Goal: Task Accomplishment & Management: Complete application form

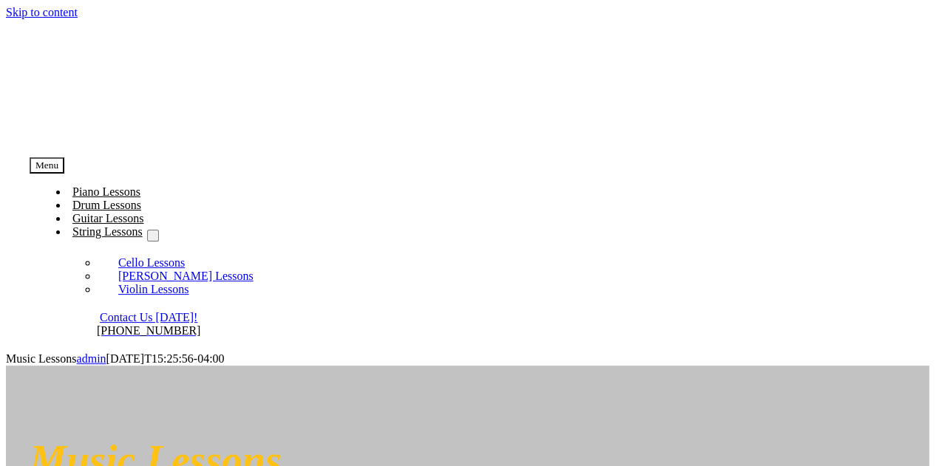
click at [140, 186] on span "Piano Lessons" at bounding box center [106, 192] width 68 height 13
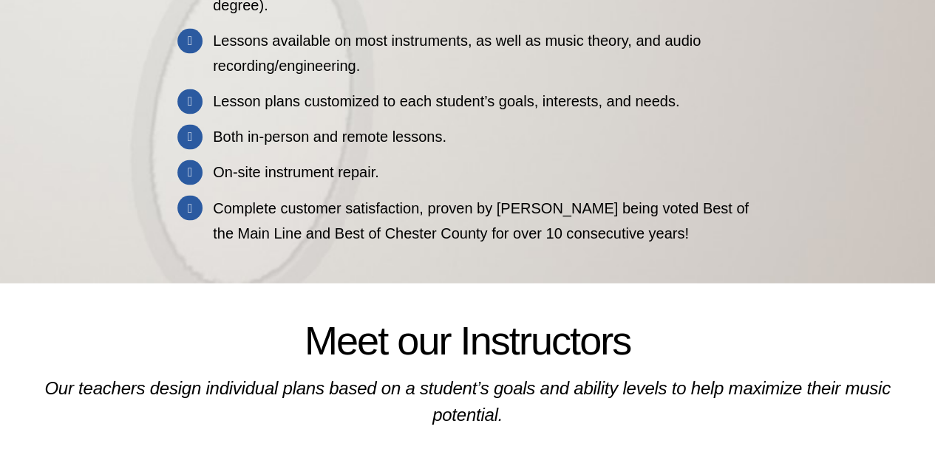
scroll to position [1632, 0]
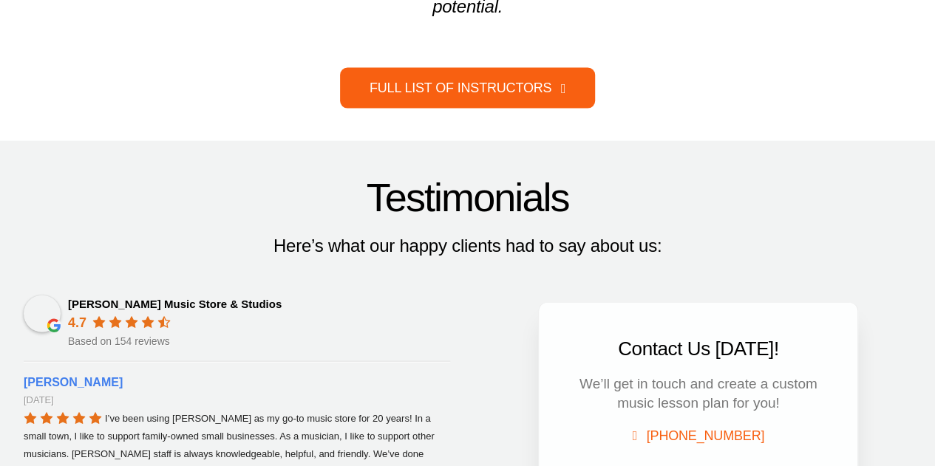
click at [411, 69] on link "Full List of Instructors" at bounding box center [467, 88] width 255 height 41
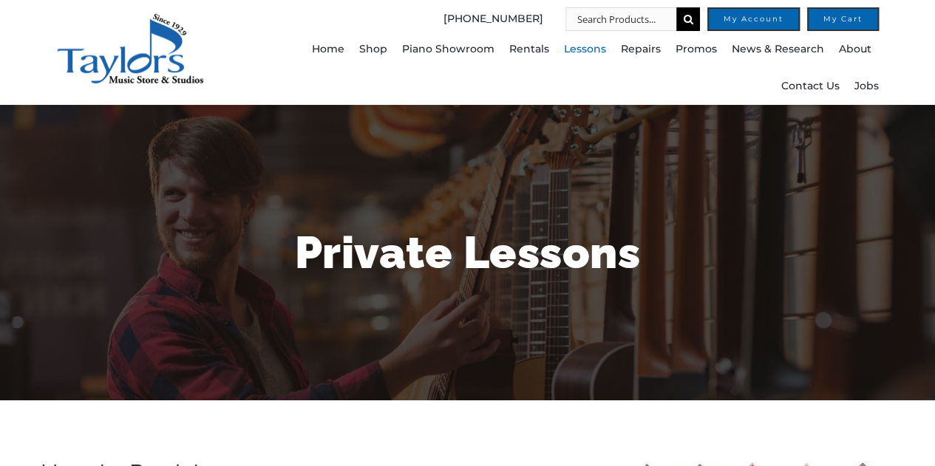
click at [279, 72] on ul "Home Shop Pianos Sheet Music Brass Woodwinds Guitars Percussion Strings Accesso…" at bounding box center [574, 68] width 609 height 74
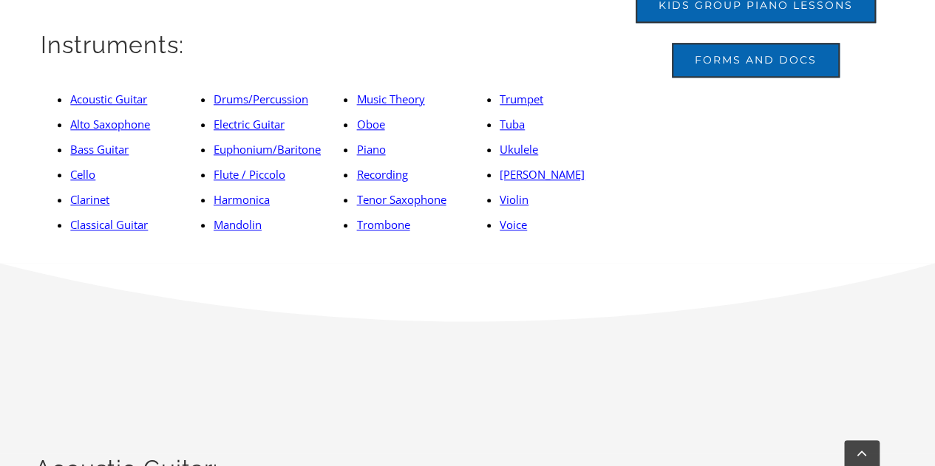
scroll to position [816, 0]
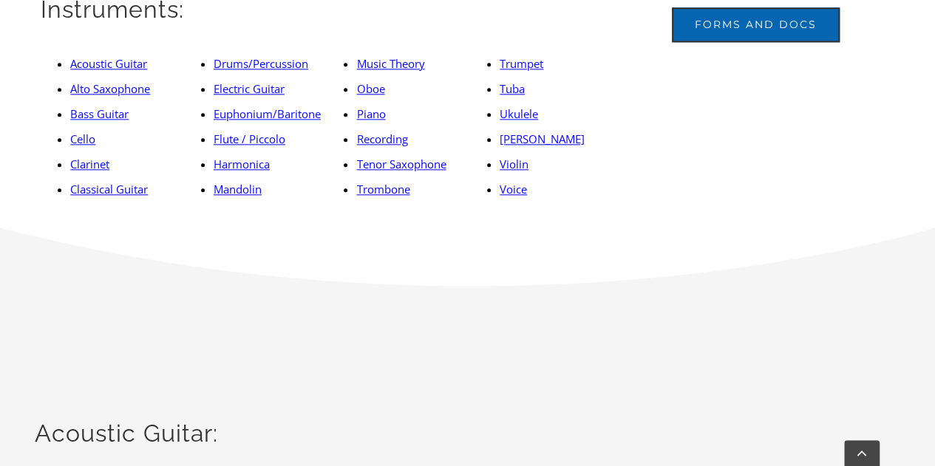
click at [375, 113] on link "Piano" at bounding box center [370, 113] width 29 height 15
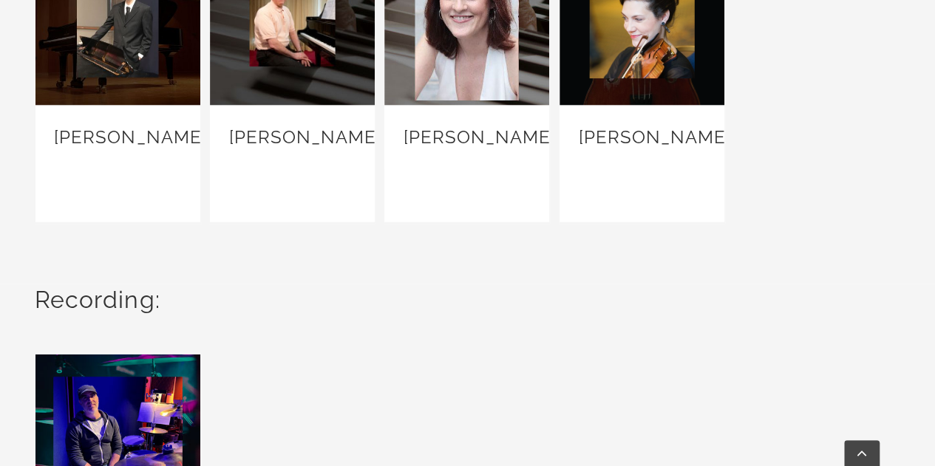
scroll to position [7261, 0]
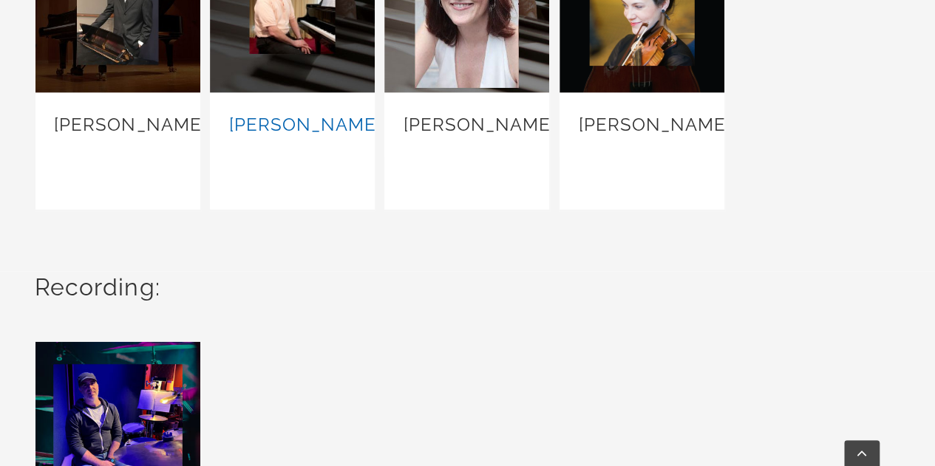
click at [299, 121] on link "Tom Buglio" at bounding box center [304, 124] width 152 height 21
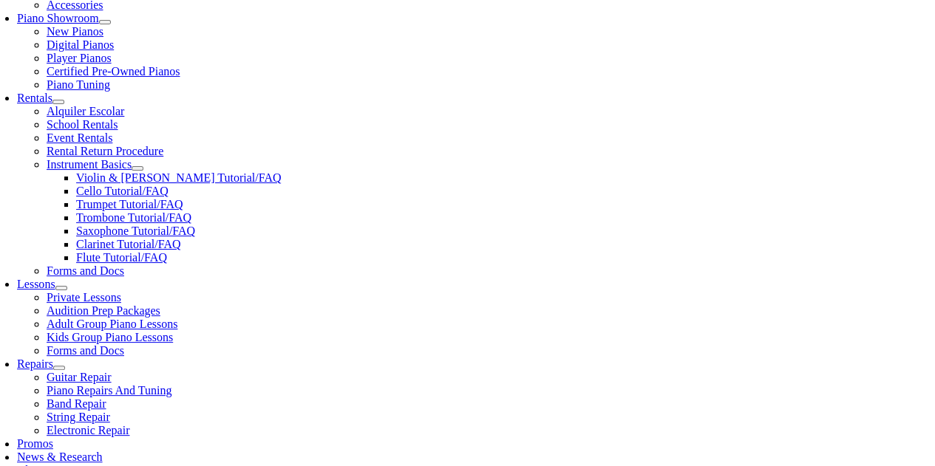
scroll to position [408, 0]
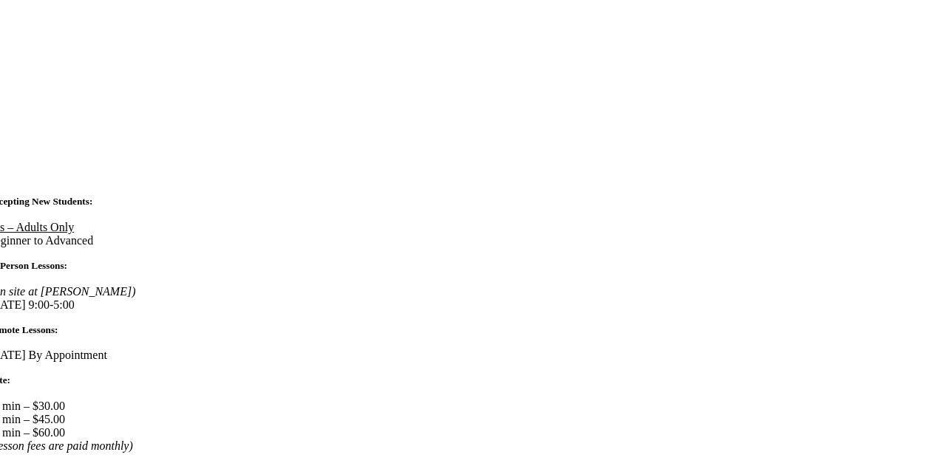
scroll to position [1227, 0]
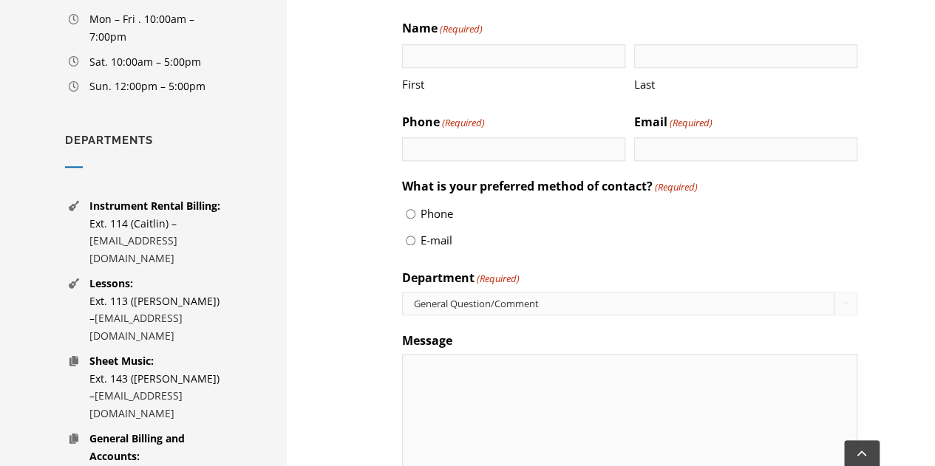
scroll to position [643, 0]
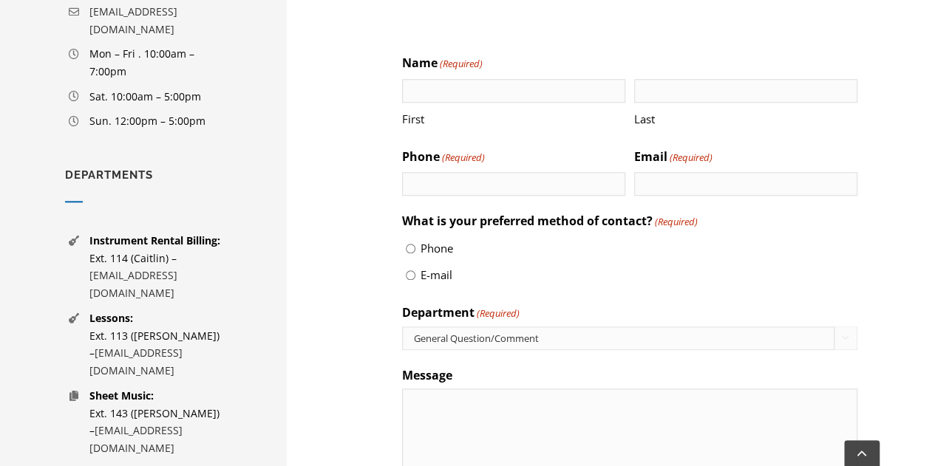
click at [489, 91] on input "First" at bounding box center [513, 91] width 223 height 24
type input "Meg"
type input "Niiler"
type input "6104307861"
type input "megniiler@gmail.com"
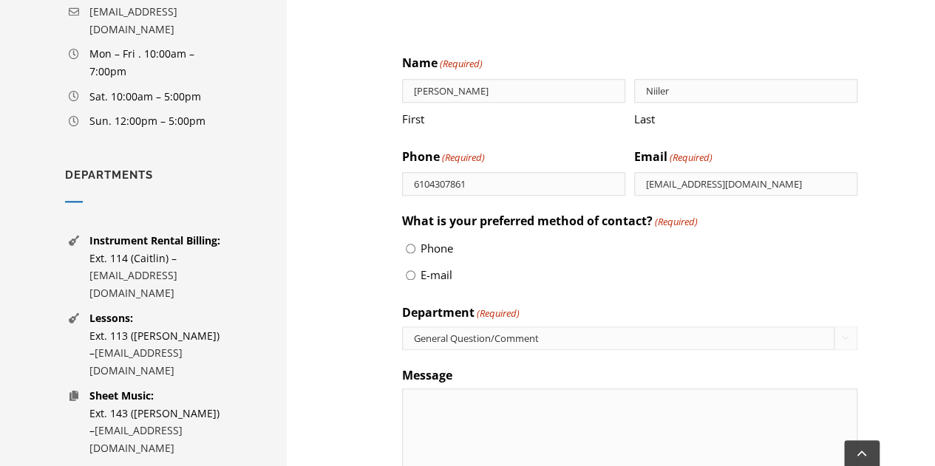
type input "(610) 430-7861"
click at [347, 227] on div "Talk To Us – We’re Here To Help Mention this parking voucher at checkout for a …" at bounding box center [629, 261] width 611 height 1007
click at [412, 273] on input "E-mail" at bounding box center [411, 276] width 10 height 10
radio input "true"
click at [440, 341] on select "General Question/Comment Instrument Rental Billing Lessons Sheet Music General …" at bounding box center [629, 339] width 455 height 24
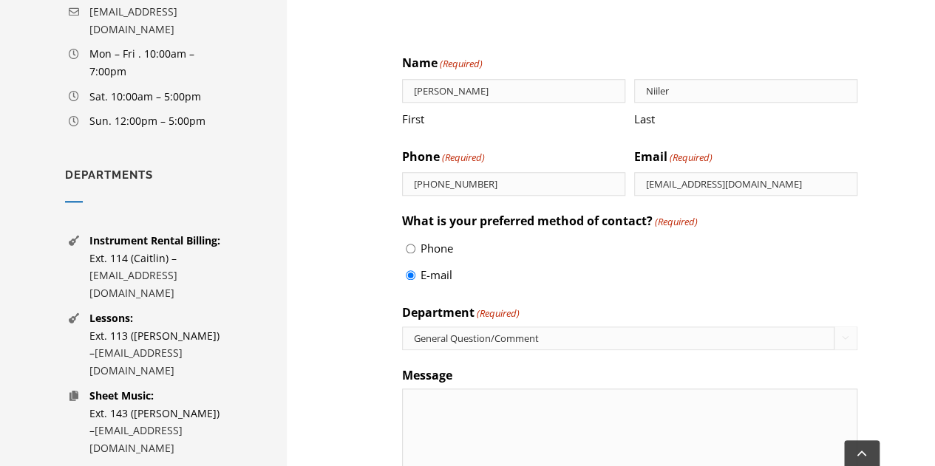
select select "Lessons"
click at [402, 327] on select "General Question/Comment Instrument Rental Billing Lessons Sheet Music General …" at bounding box center [629, 339] width 455 height 24
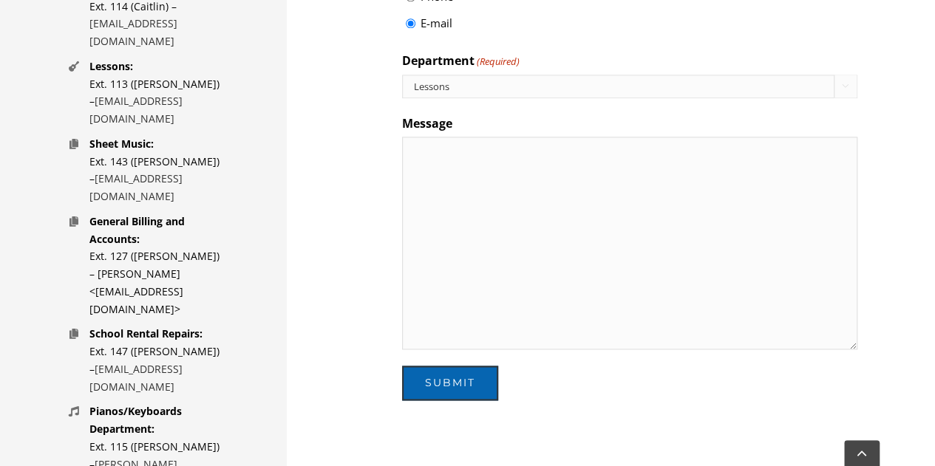
scroll to position [980, 0]
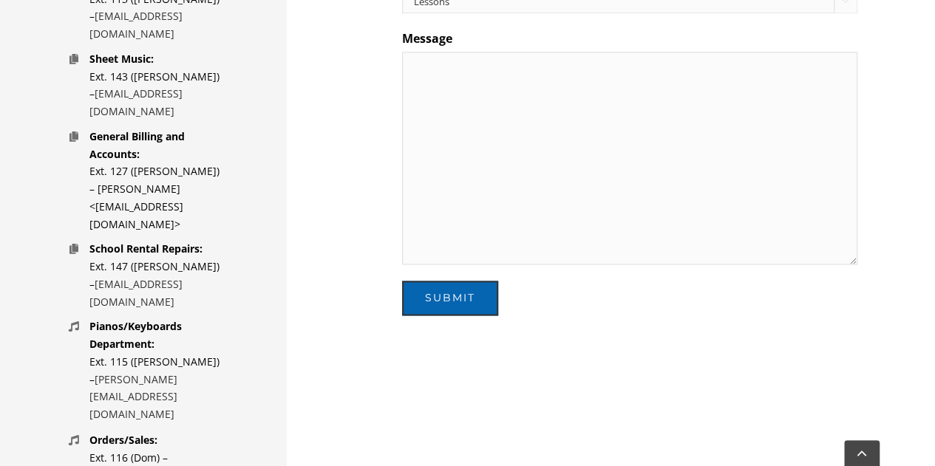
click at [683, 132] on textarea "Message" at bounding box center [629, 158] width 455 height 213
type textarea "I'm interested in taking beginning piano lessons with [PERSON_NAME]."
paste textarea "I'm interested in taking beginning piano lessons with [PERSON_NAME]."
type textarea "I'm interested in taking beginning piano lessons with [PERSON_NAME]."
drag, startPoint x: 199, startPoint y: 7, endPoint x: 483, endPoint y: 440, distance: 517.9
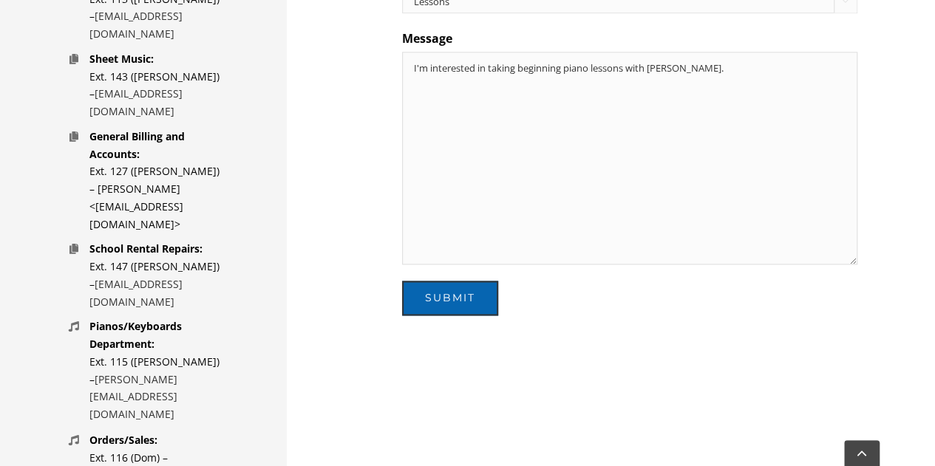
click at [483, 440] on div "CHESTER COUNTY’S MUSIC STORE & STUDIOS 116 West Gay Street West Chester, PA.193…" at bounding box center [468, 61] width 973 height 1282
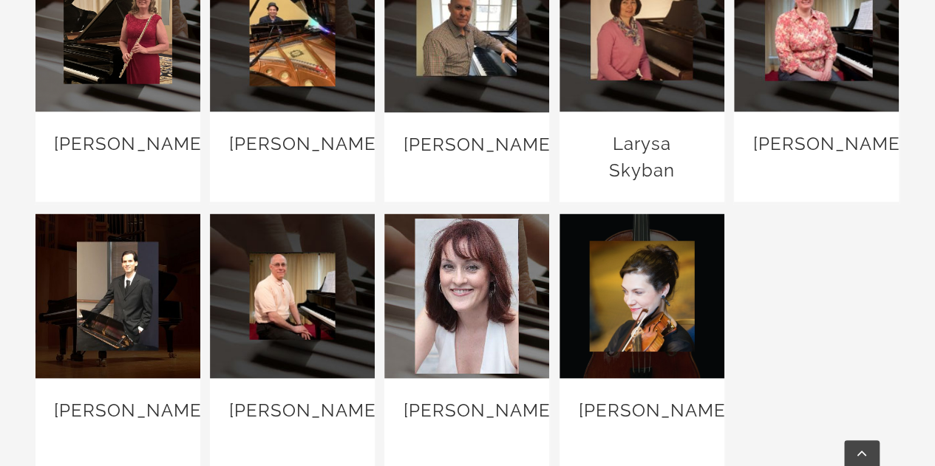
scroll to position [6977, 0]
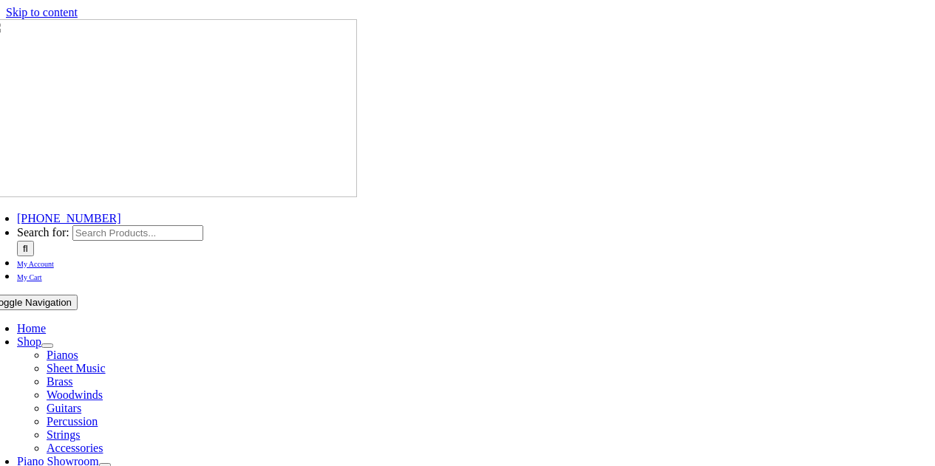
select select "Lessons"
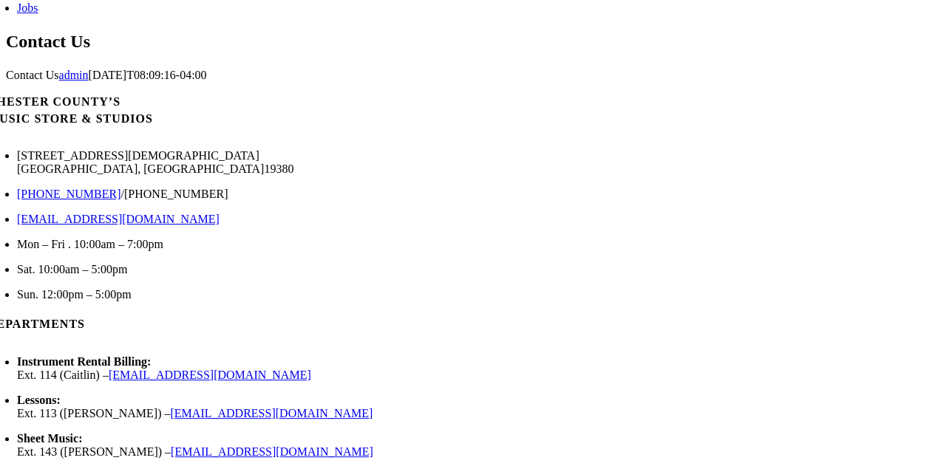
scroll to position [923, 0]
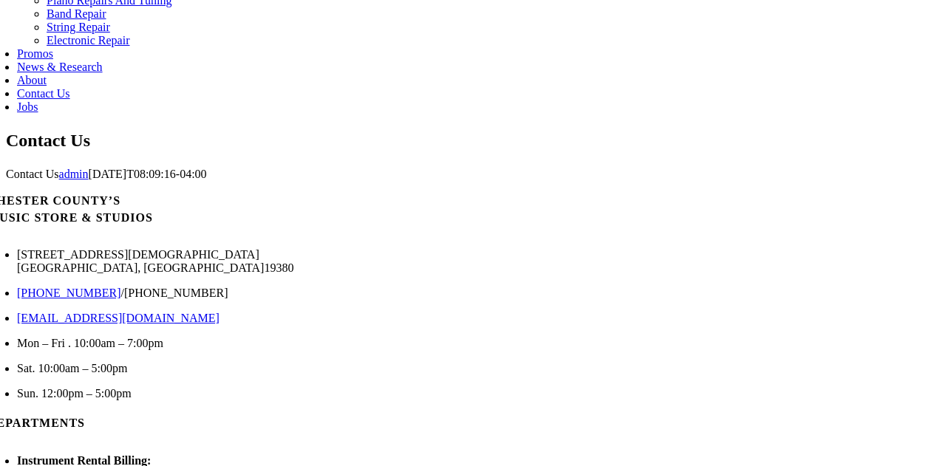
scroll to position [844, 0]
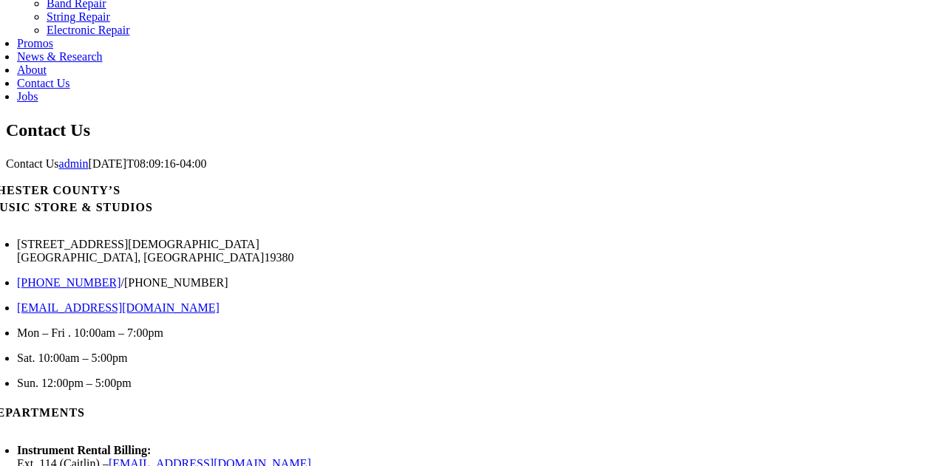
type textarea "I'm interested in taking beginning piano lessons with Tom Buglio. Can he (or so…"
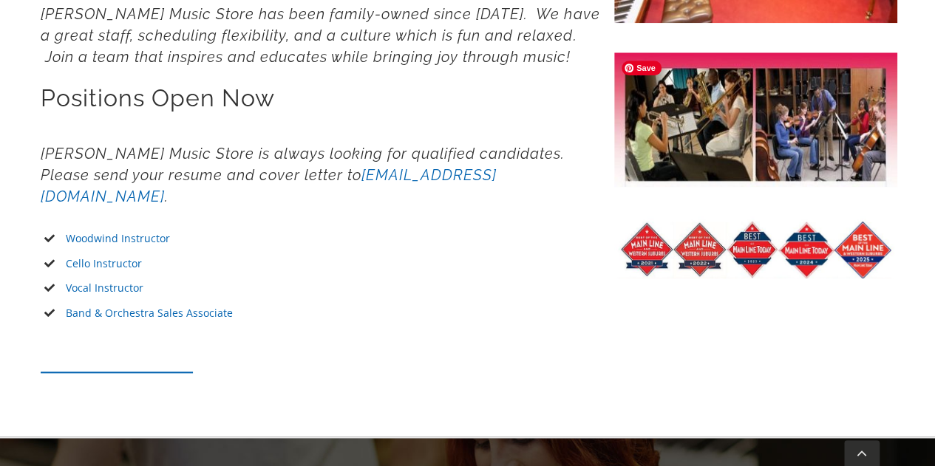
scroll to position [763, 0]
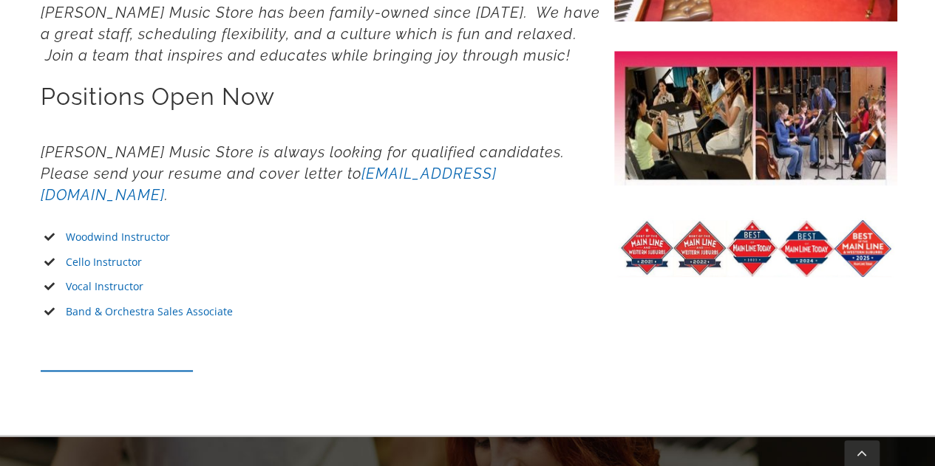
click at [177, 305] on link "Band & Orchestra Sales Associate" at bounding box center [149, 312] width 167 height 14
